Goal: Information Seeking & Learning: Check status

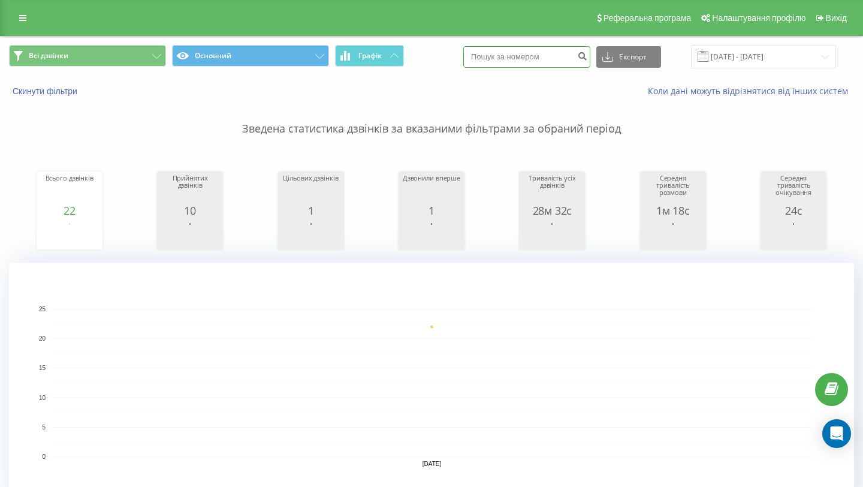
click at [564, 63] on input at bounding box center [526, 57] width 127 height 22
paste input "0660004995"
type input "0660004995"
click at [588, 58] on icon "submit" at bounding box center [582, 54] width 10 height 7
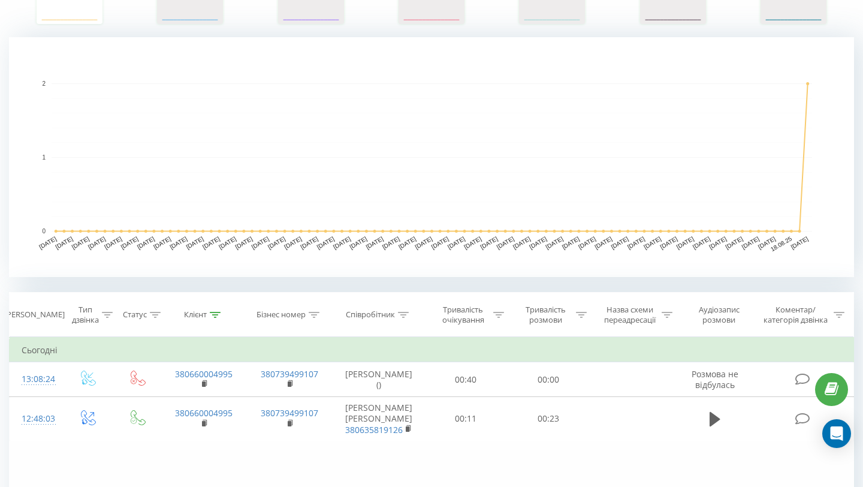
scroll to position [390, 0]
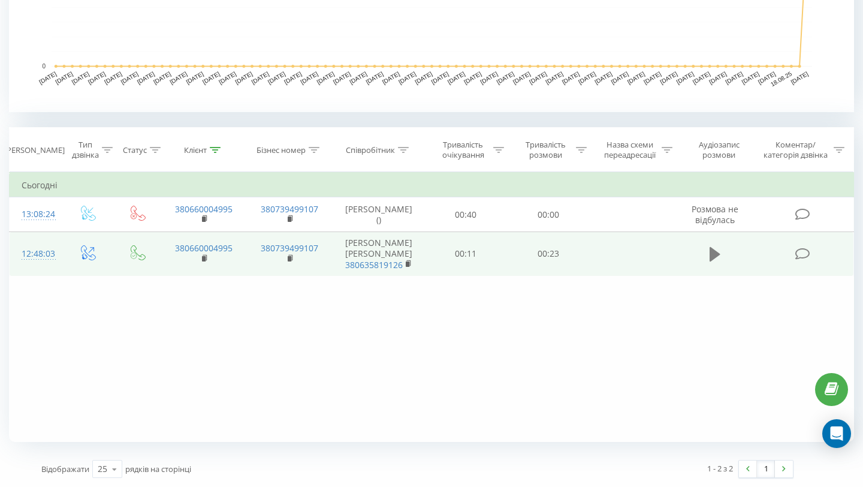
click at [715, 252] on icon at bounding box center [715, 254] width 11 height 14
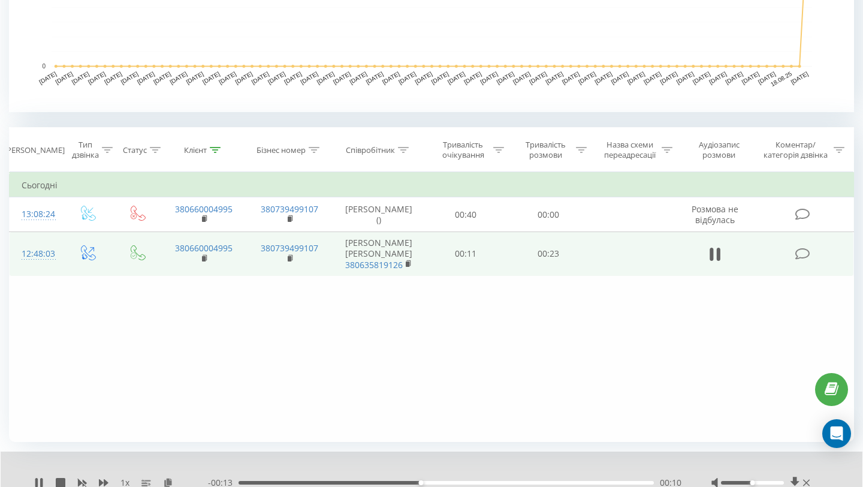
scroll to position [436, 0]
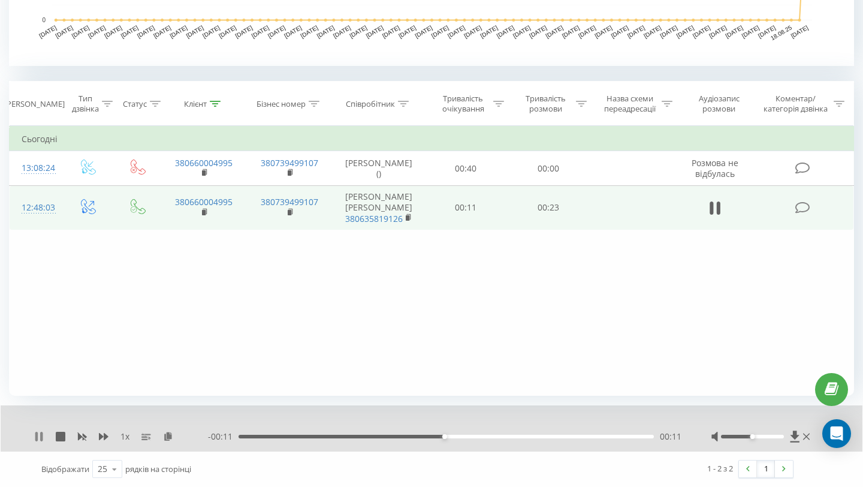
click at [40, 435] on icon at bounding box center [39, 437] width 10 height 10
